Goal: Transaction & Acquisition: Purchase product/service

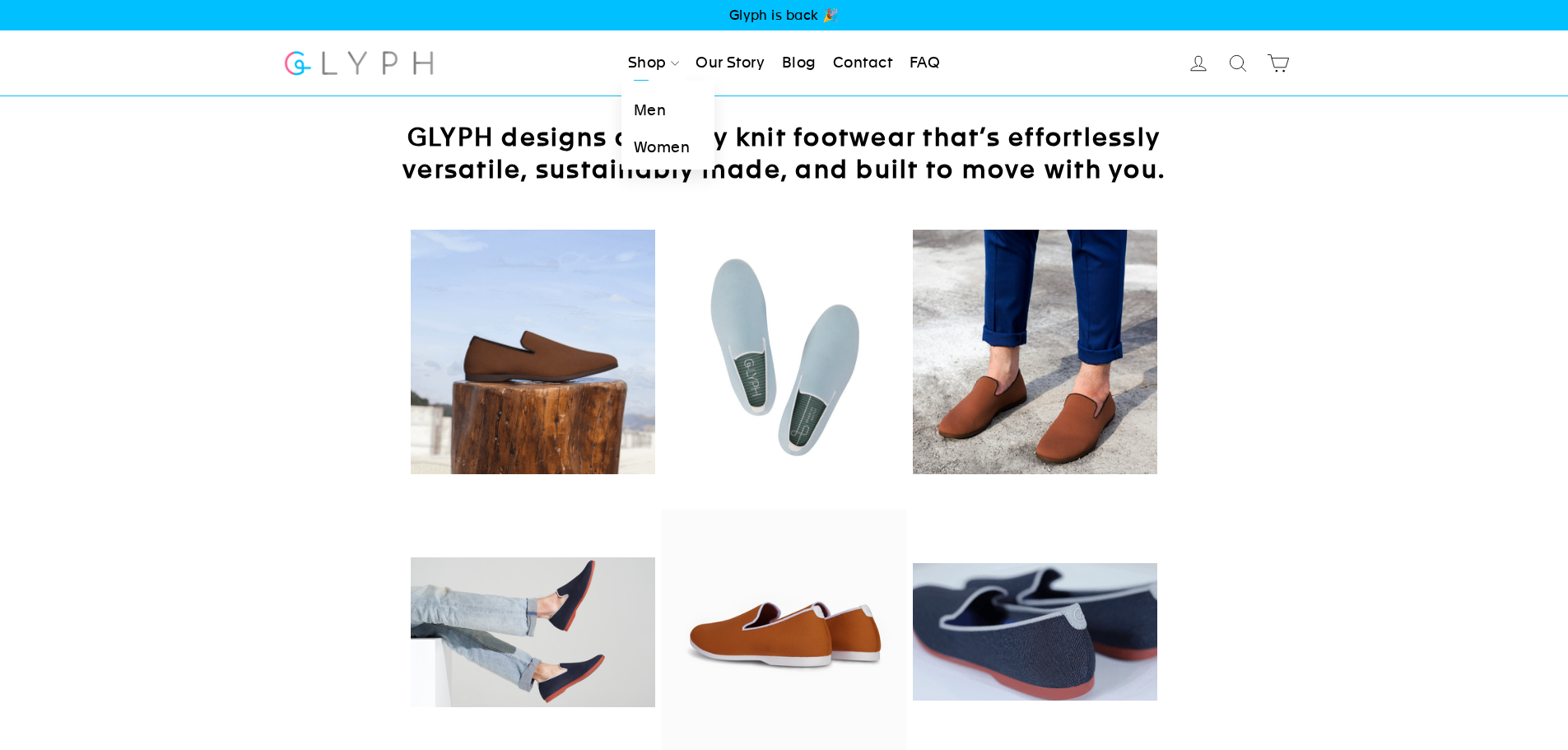
click at [643, 104] on link "Men" at bounding box center [668, 110] width 93 height 37
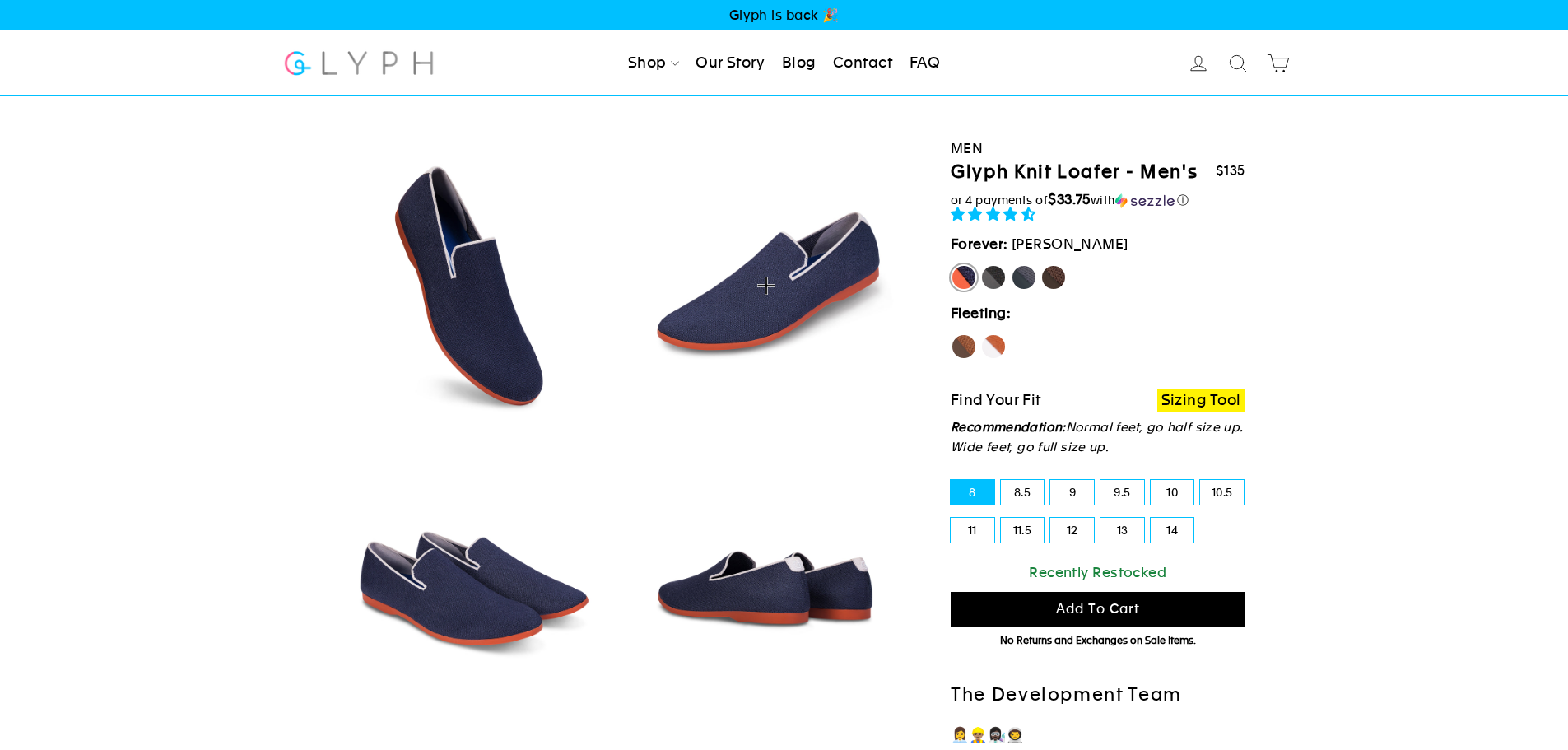
select select "highest-rating"
click at [776, 290] on img at bounding box center [765, 285] width 280 height 280
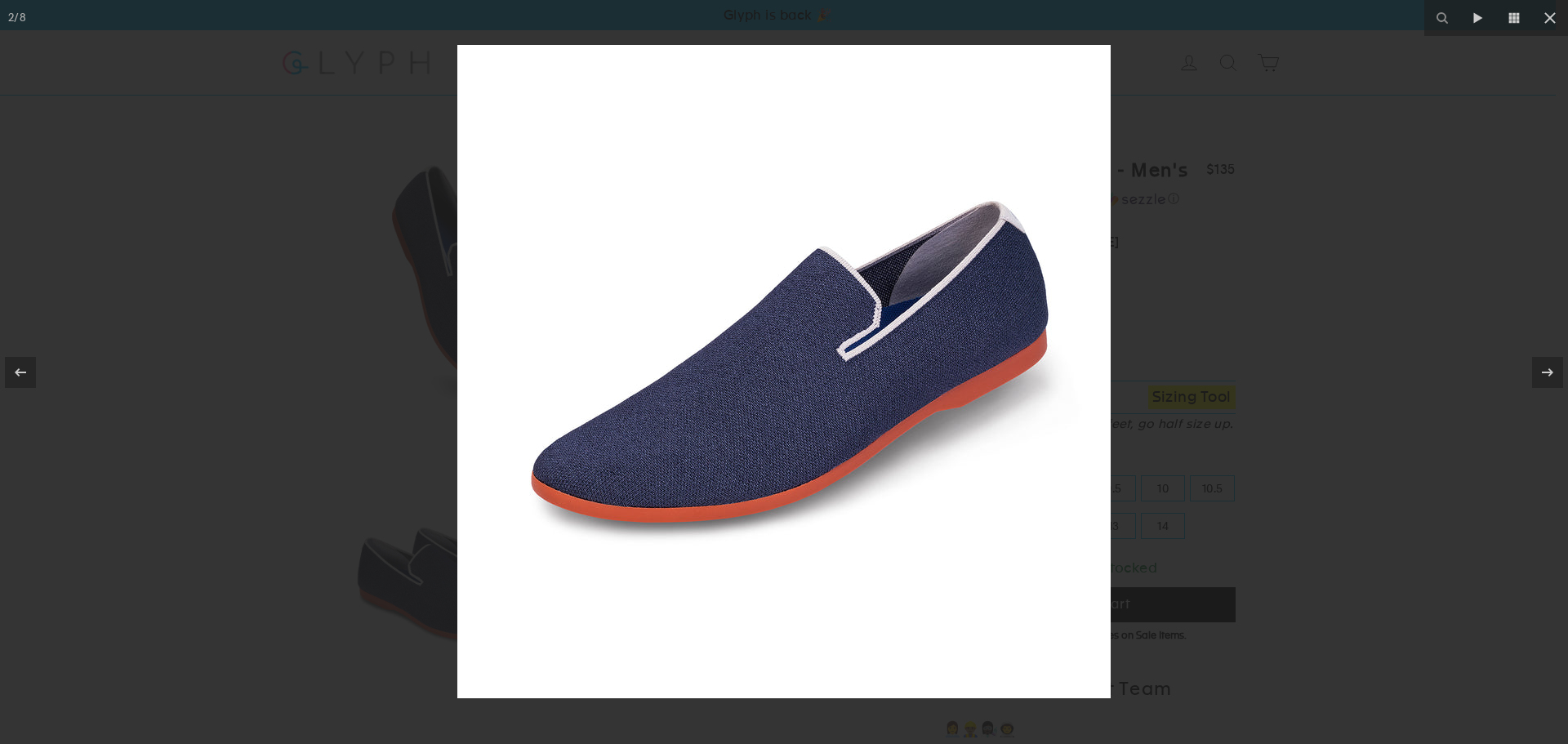
click at [243, 238] on div at bounding box center [784, 372] width 1568 height 744
